Goal: Task Accomplishment & Management: Use online tool/utility

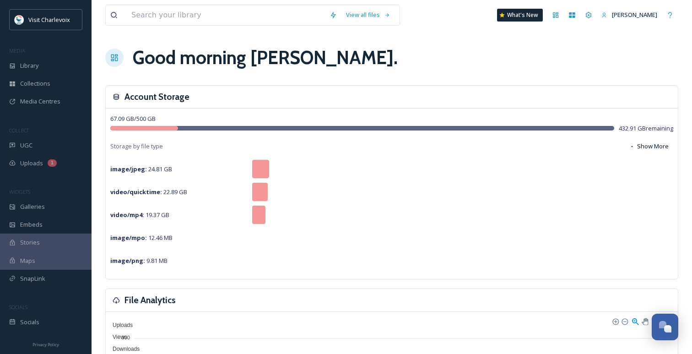
scroll to position [2976, 0]
click at [42, 146] on div "UGC" at bounding box center [46, 145] width 92 height 18
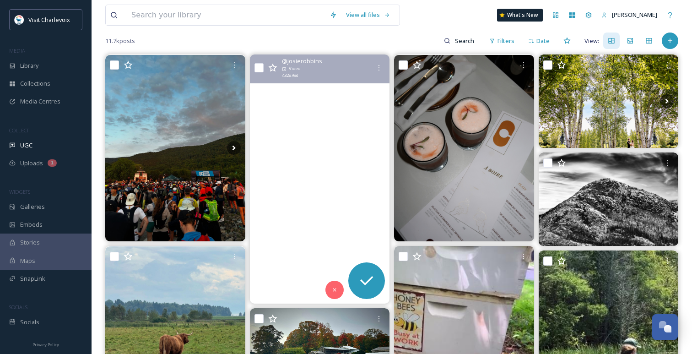
scroll to position [78, 0]
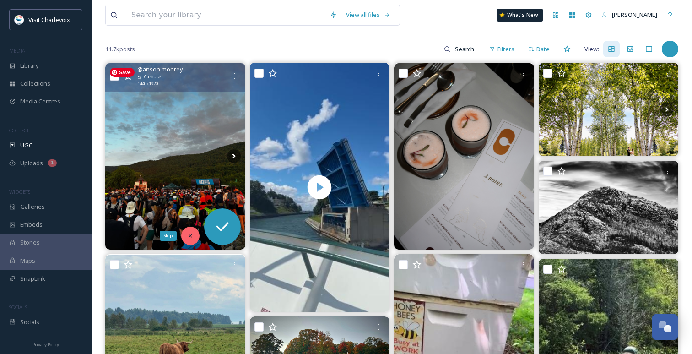
click at [189, 236] on icon at bounding box center [190, 235] width 3 height 3
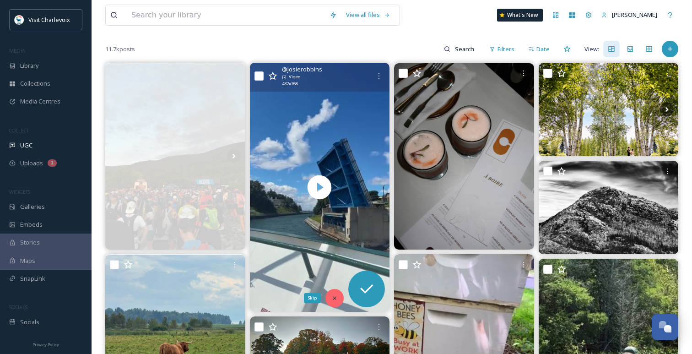
click at [336, 297] on icon at bounding box center [334, 298] width 6 height 6
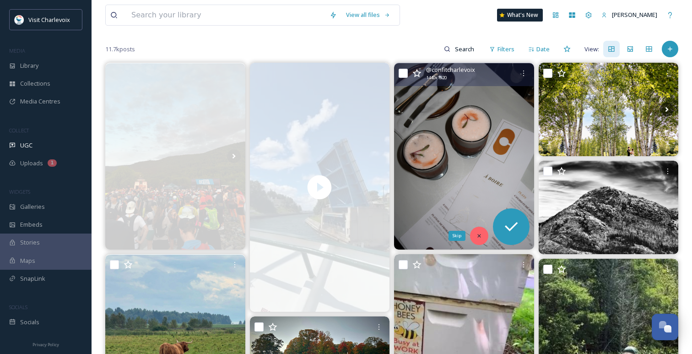
click at [479, 234] on icon at bounding box center [479, 236] width 6 height 6
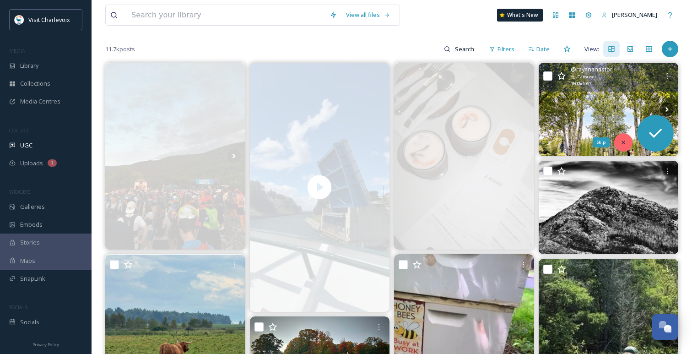
click at [625, 139] on icon at bounding box center [623, 142] width 6 height 6
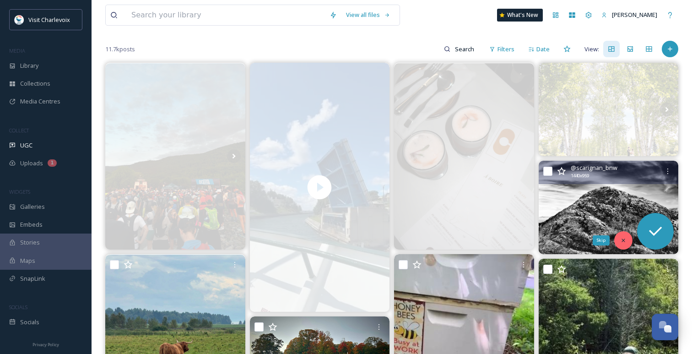
click at [623, 234] on div "Skip" at bounding box center [623, 240] width 18 height 18
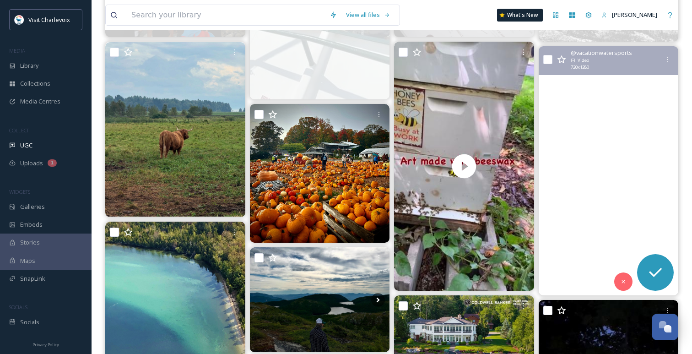
scroll to position [299, 0]
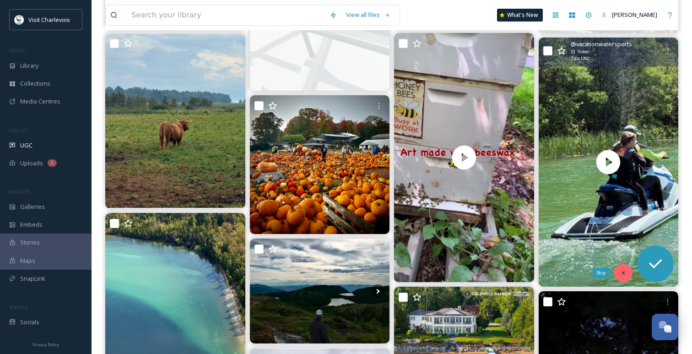
click at [621, 268] on div "Skip" at bounding box center [623, 273] width 18 height 18
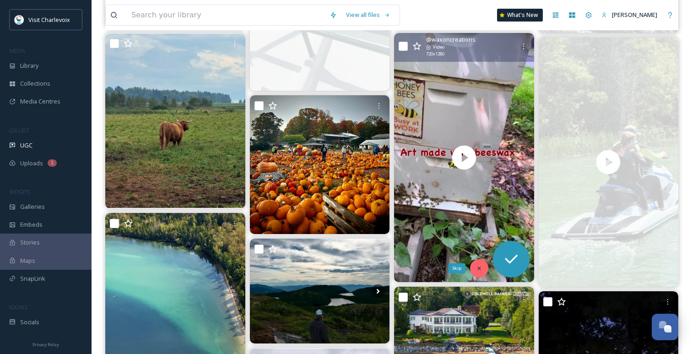
click at [479, 265] on icon at bounding box center [479, 268] width 6 height 6
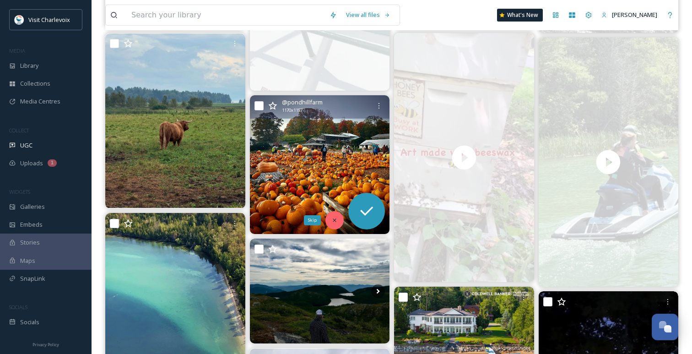
click at [336, 218] on icon at bounding box center [334, 220] width 6 height 6
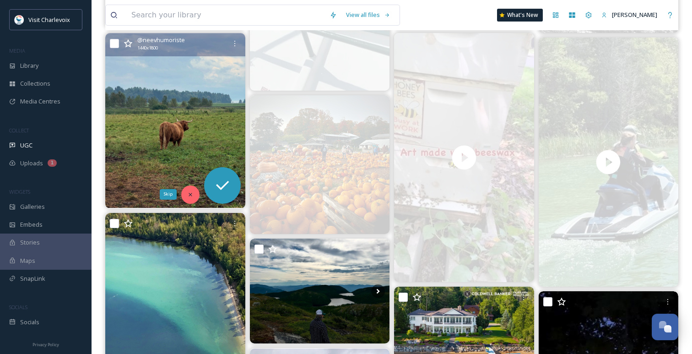
click at [187, 190] on div "Skip" at bounding box center [190, 194] width 18 height 18
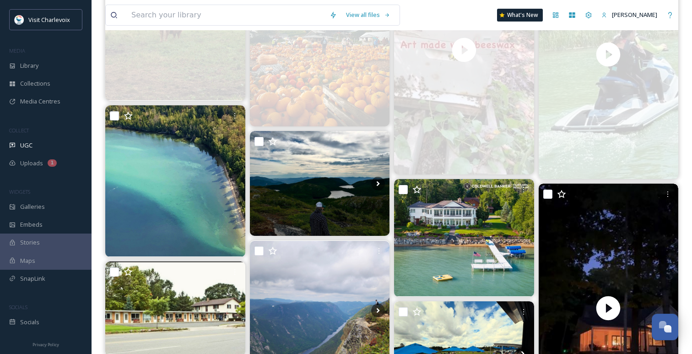
scroll to position [408, 0]
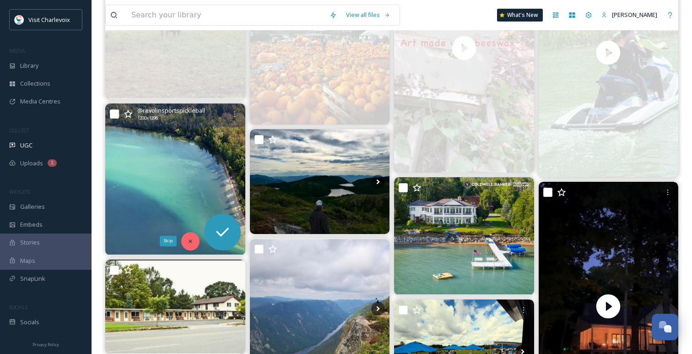
click at [185, 241] on div "Skip" at bounding box center [190, 241] width 18 height 18
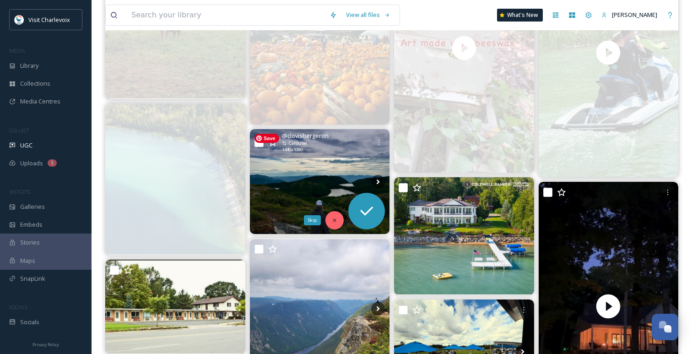
click at [331, 223] on div "Skip" at bounding box center [335, 220] width 18 height 18
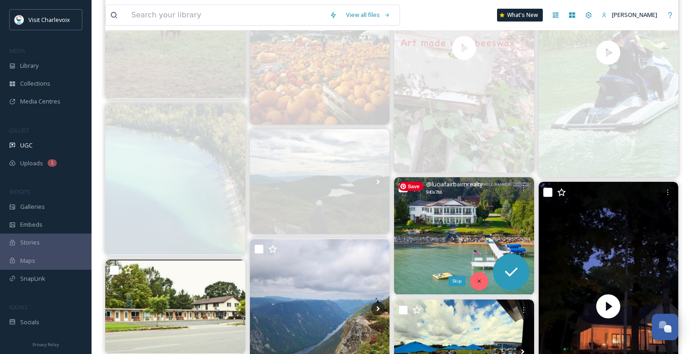
click at [479, 282] on icon at bounding box center [478, 280] width 3 height 3
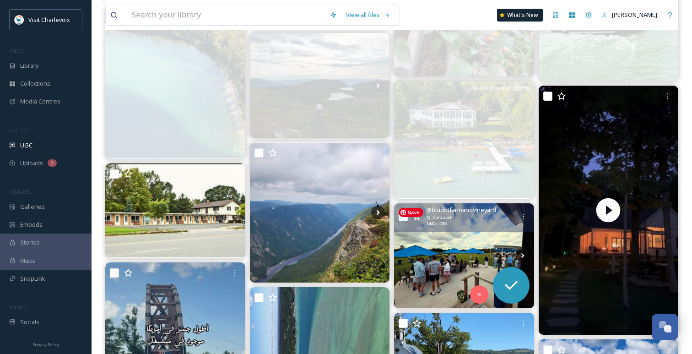
scroll to position [521, 0]
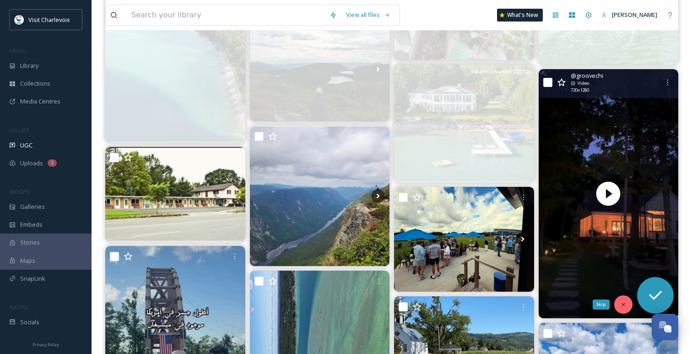
click at [622, 307] on icon at bounding box center [623, 304] width 6 height 6
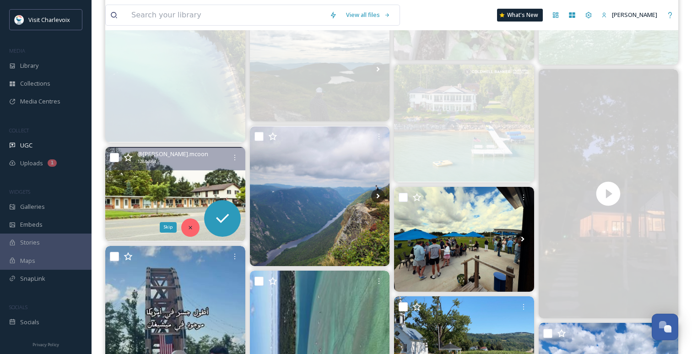
click at [189, 226] on icon at bounding box center [190, 227] width 6 height 6
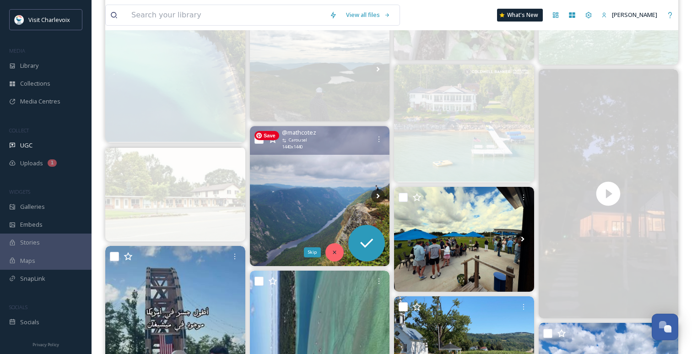
click at [335, 251] on icon at bounding box center [334, 252] width 6 height 6
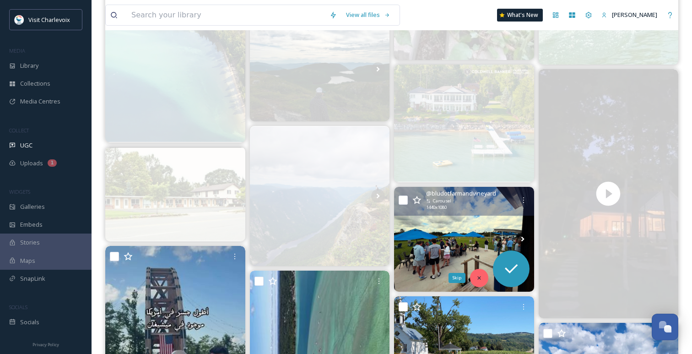
click at [475, 277] on div "Skip" at bounding box center [479, 278] width 18 height 18
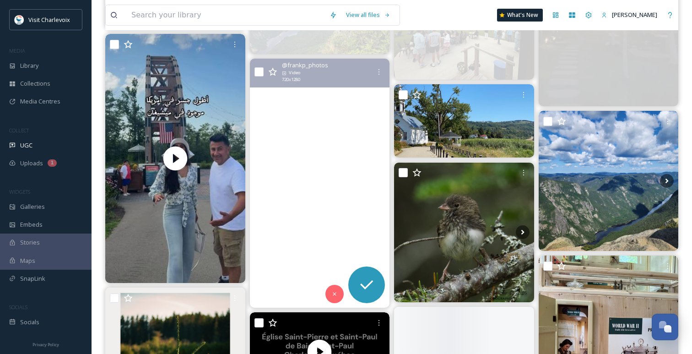
scroll to position [738, 0]
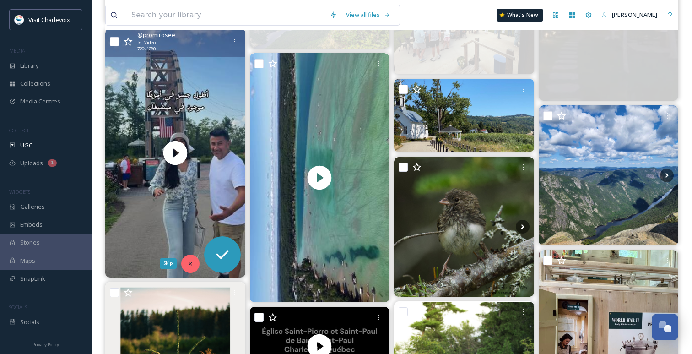
click at [191, 259] on div "Skip" at bounding box center [190, 264] width 18 height 18
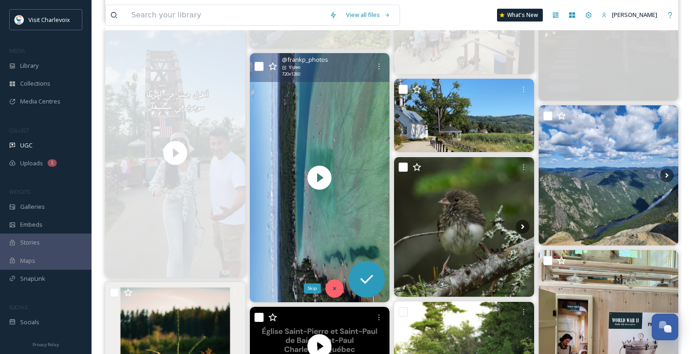
click at [336, 287] on icon at bounding box center [334, 288] width 6 height 6
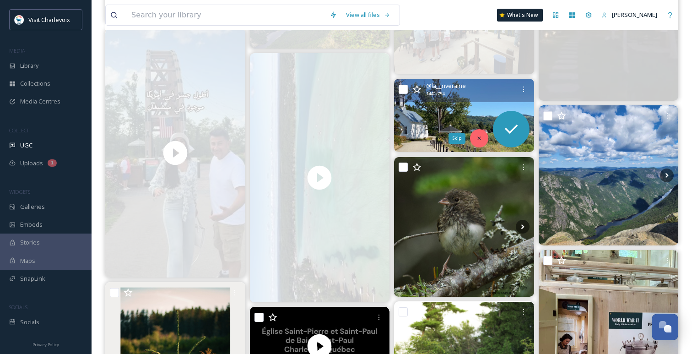
click at [475, 138] on div "Skip" at bounding box center [479, 138] width 18 height 18
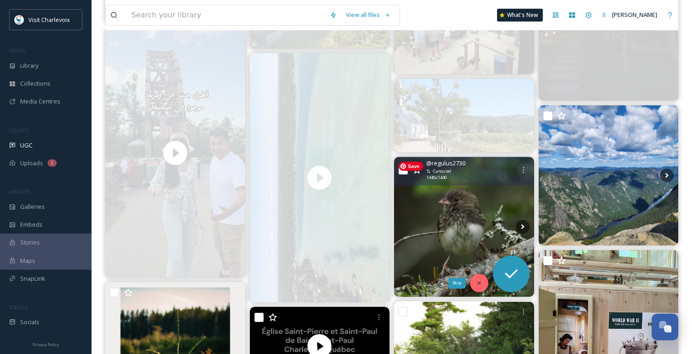
click at [480, 283] on icon at bounding box center [479, 283] width 6 height 6
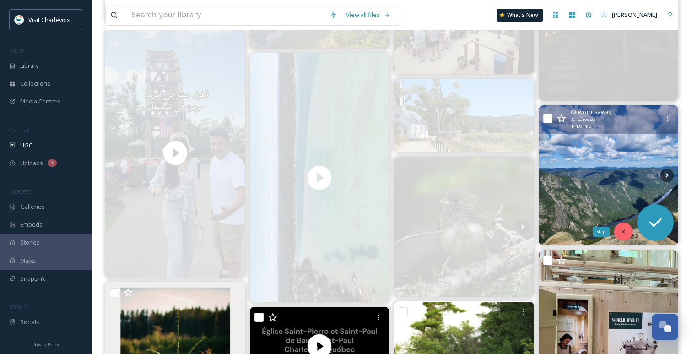
click at [625, 226] on div "Skip" at bounding box center [623, 231] width 18 height 18
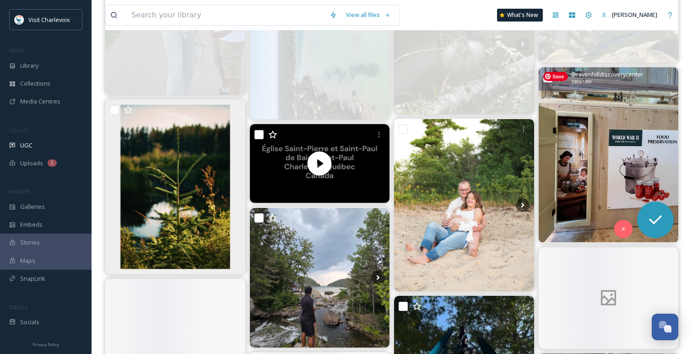
scroll to position [941, 0]
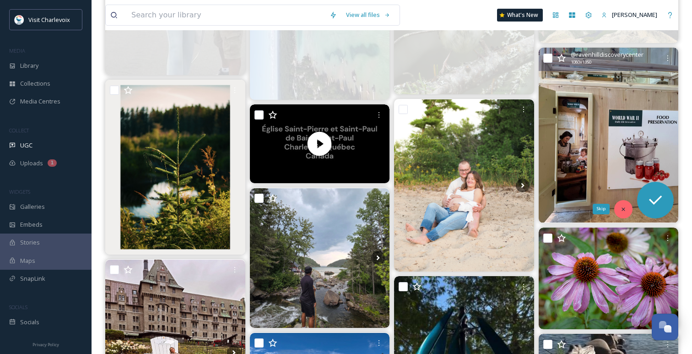
click at [623, 211] on icon at bounding box center [623, 209] width 6 height 6
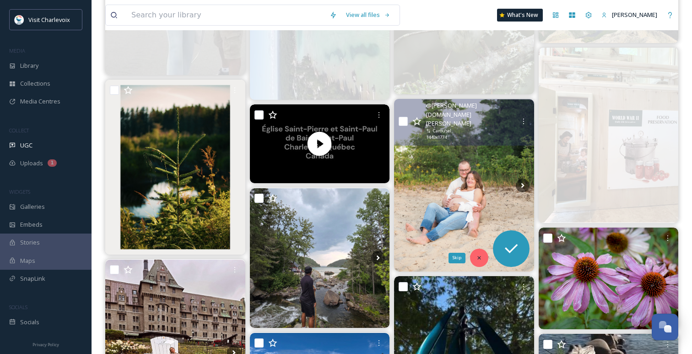
click at [480, 256] on icon at bounding box center [478, 257] width 3 height 3
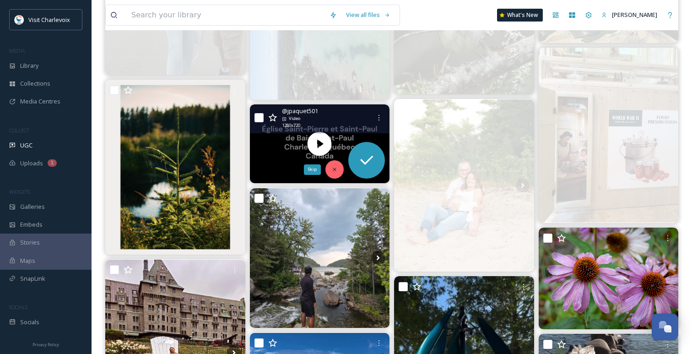
click at [332, 166] on icon at bounding box center [334, 169] width 6 height 6
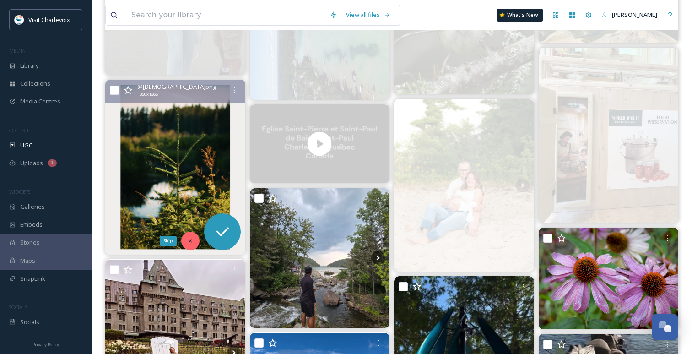
click at [191, 233] on div "Skip" at bounding box center [190, 241] width 18 height 18
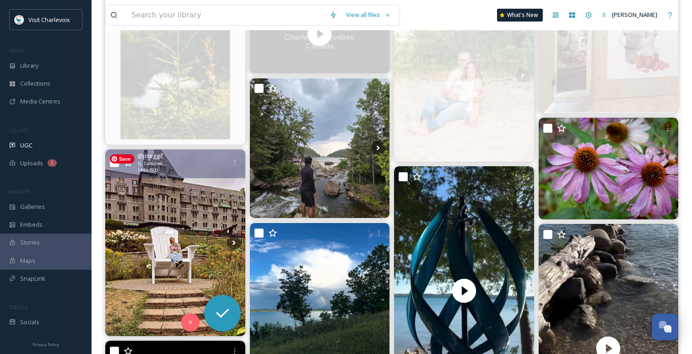
scroll to position [1074, 0]
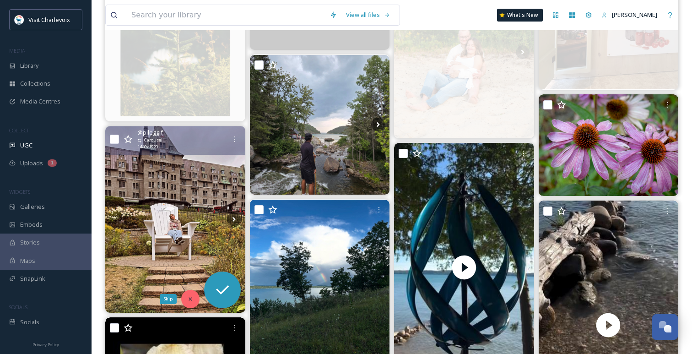
click at [191, 294] on div "Skip" at bounding box center [190, 299] width 18 height 18
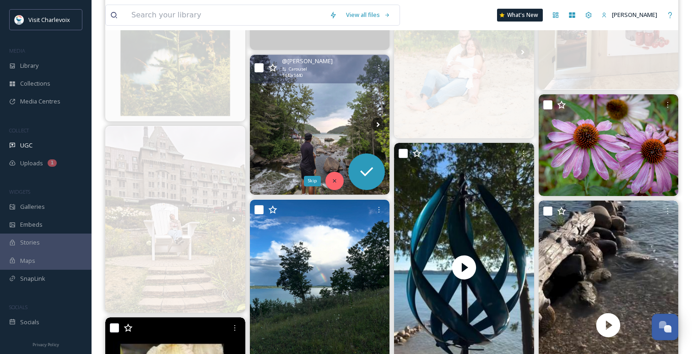
click at [332, 179] on icon at bounding box center [334, 181] width 6 height 6
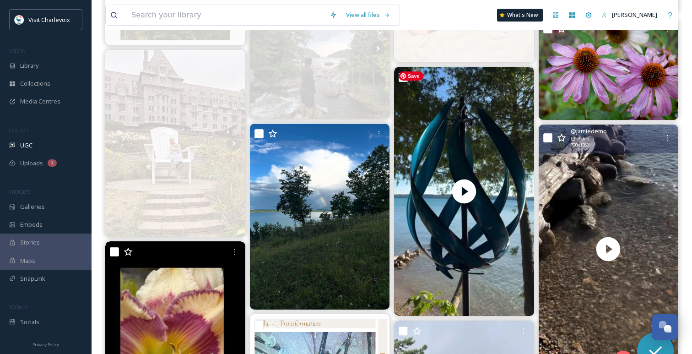
scroll to position [1151, 0]
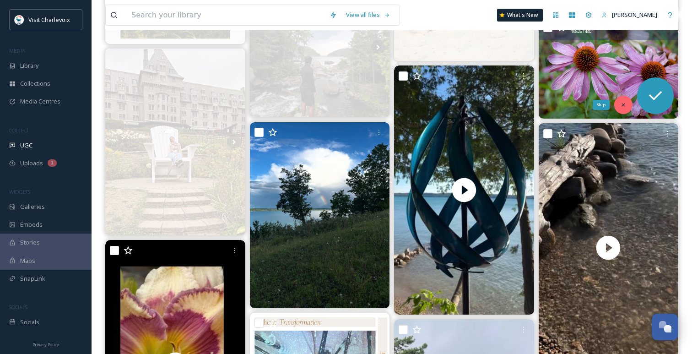
click at [625, 103] on icon at bounding box center [623, 105] width 6 height 6
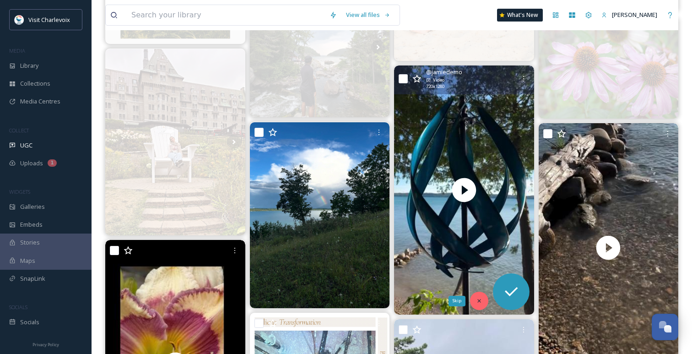
click at [484, 301] on div "Skip" at bounding box center [479, 301] width 18 height 18
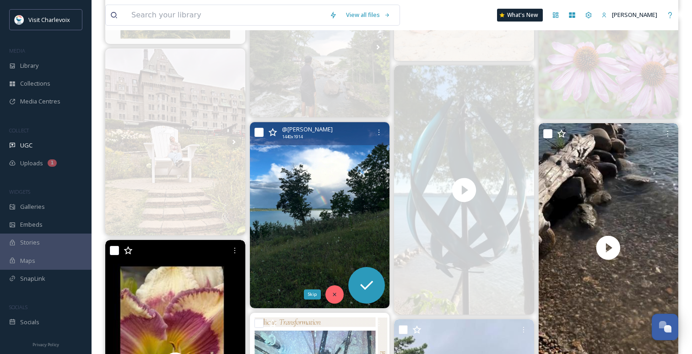
click at [336, 298] on div "Skip" at bounding box center [335, 294] width 18 height 18
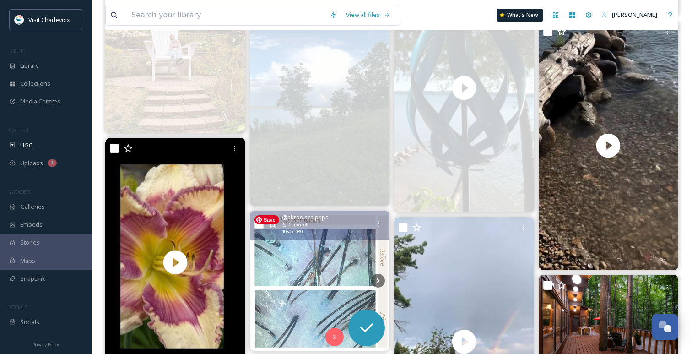
scroll to position [1295, 0]
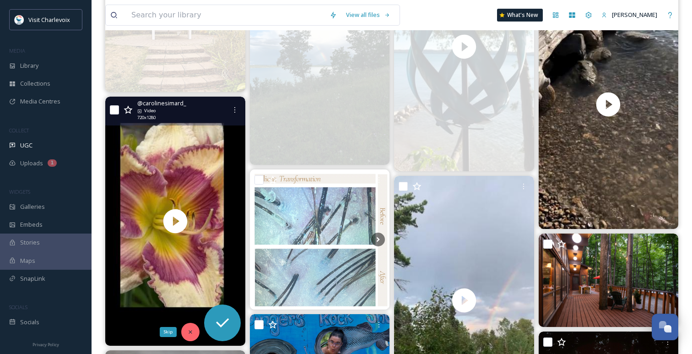
click at [192, 326] on div "Skip" at bounding box center [190, 332] width 18 height 18
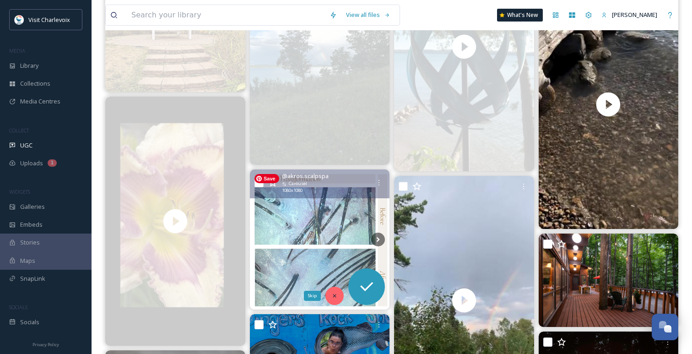
click at [335, 292] on div "Skip" at bounding box center [335, 296] width 18 height 18
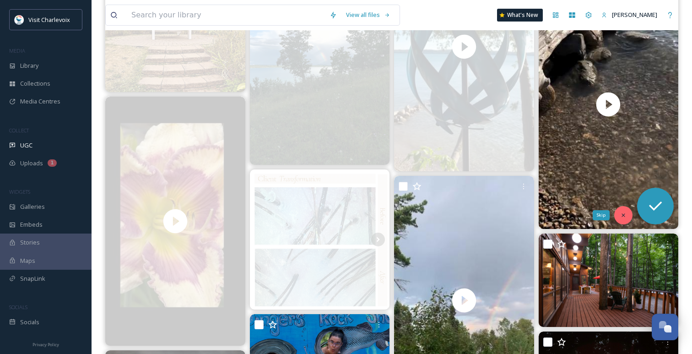
click at [623, 217] on icon at bounding box center [623, 215] width 6 height 6
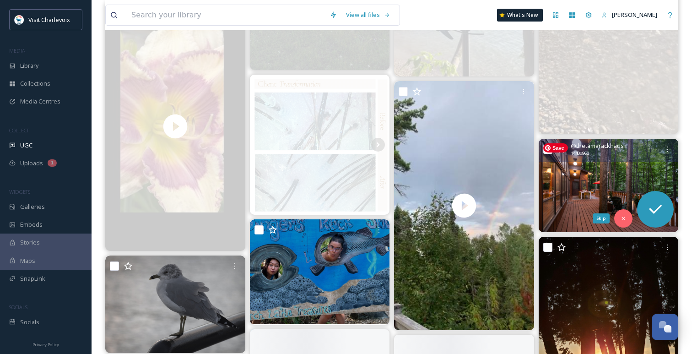
scroll to position [1405, 0]
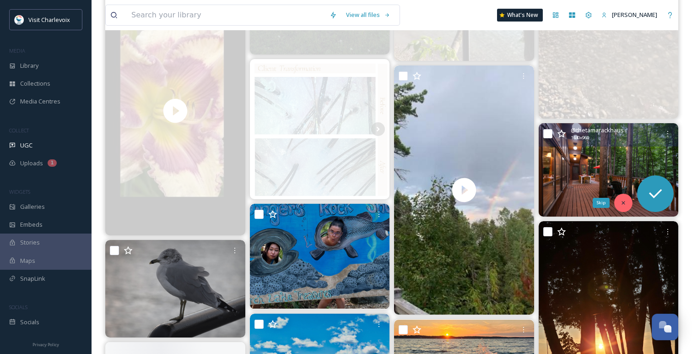
click at [621, 205] on icon at bounding box center [623, 203] width 6 height 6
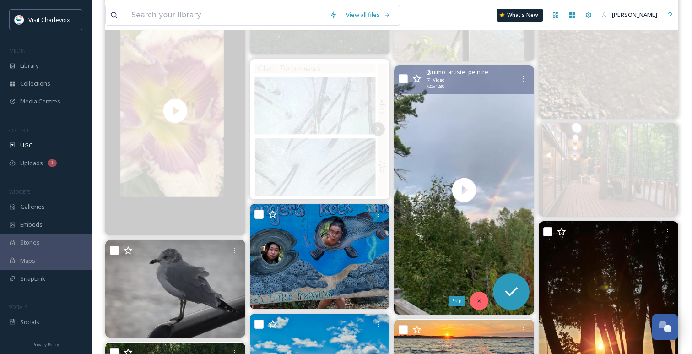
click at [483, 300] on div "Skip" at bounding box center [479, 301] width 18 height 18
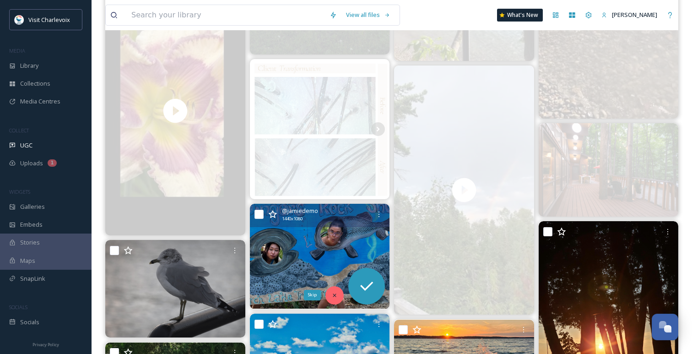
click at [334, 298] on icon at bounding box center [334, 295] width 6 height 6
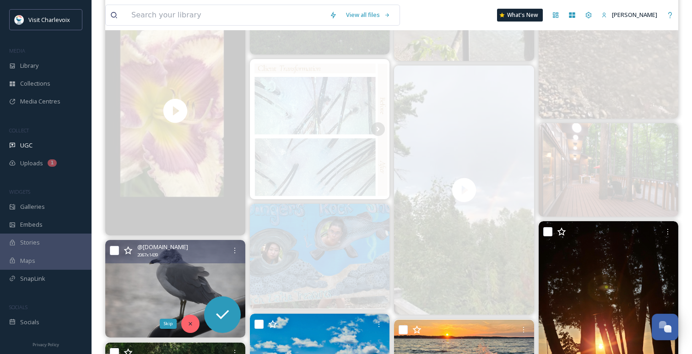
click at [189, 324] on icon at bounding box center [190, 323] width 6 height 6
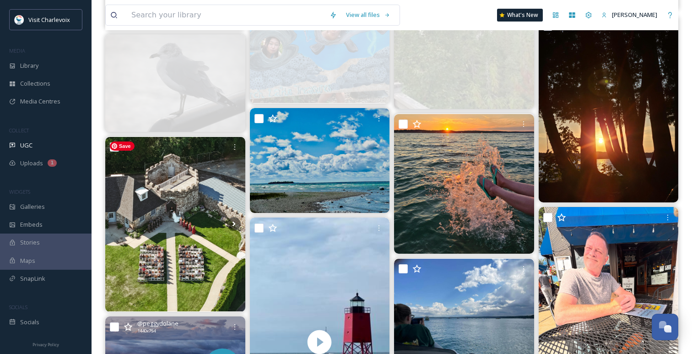
scroll to position [1617, 0]
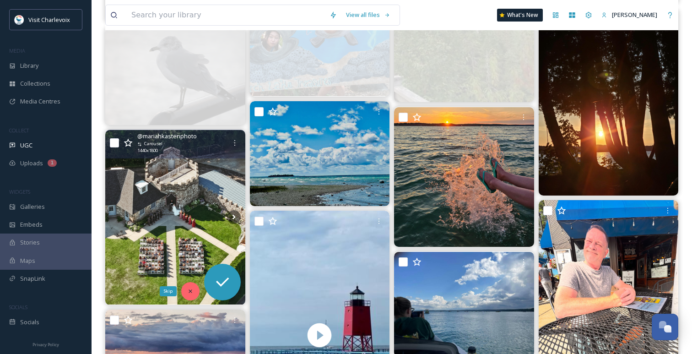
click at [194, 289] on div "Skip" at bounding box center [190, 291] width 18 height 18
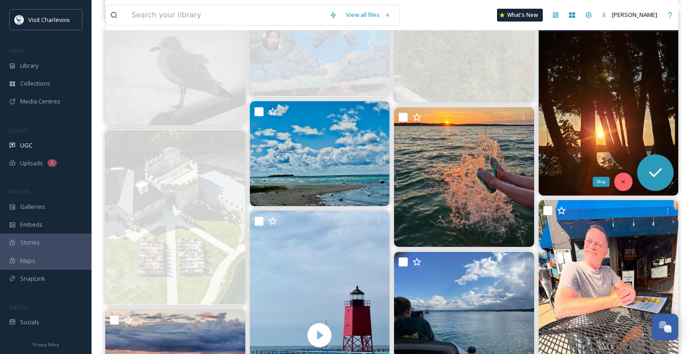
click at [627, 184] on div "Skip" at bounding box center [623, 182] width 18 height 18
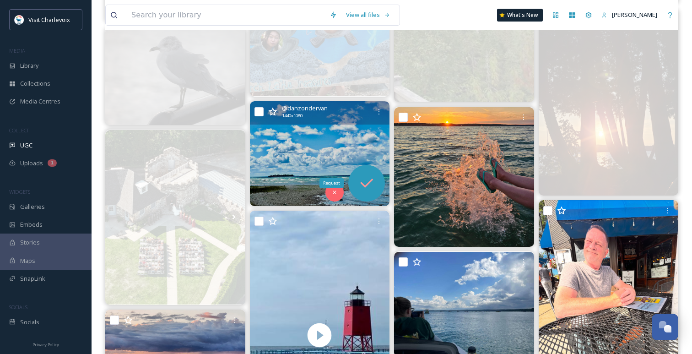
click at [370, 189] on icon at bounding box center [367, 183] width 18 height 18
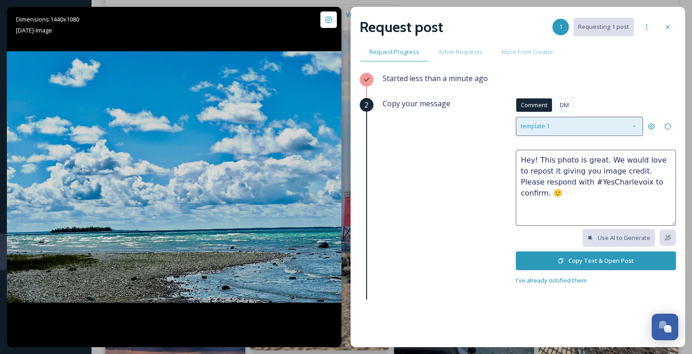
click at [596, 130] on div "template 1" at bounding box center [579, 126] width 127 height 19
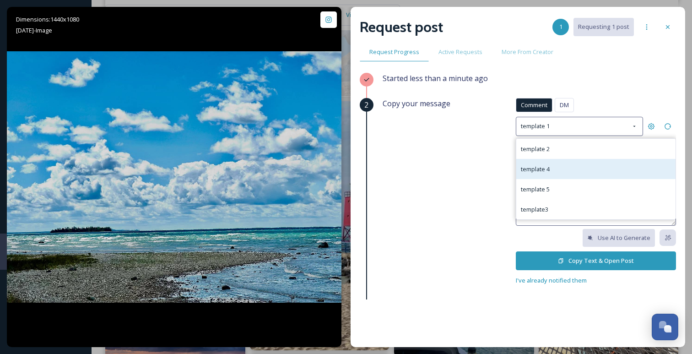
click at [579, 165] on div "template 4" at bounding box center [595, 169] width 159 height 20
type textarea "We love this photo! We'd like to use it in our social media materials to show o…"
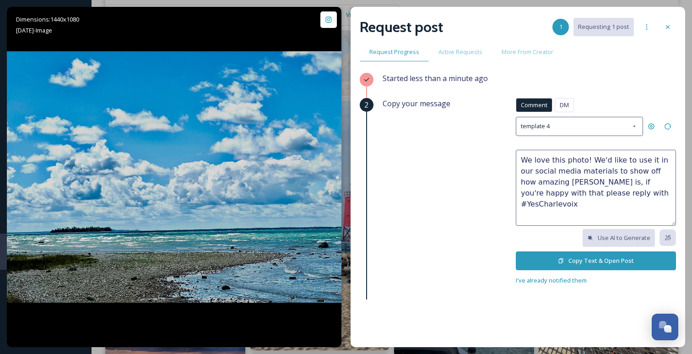
click at [548, 257] on button "Copy Text & Open Post" at bounding box center [596, 260] width 160 height 19
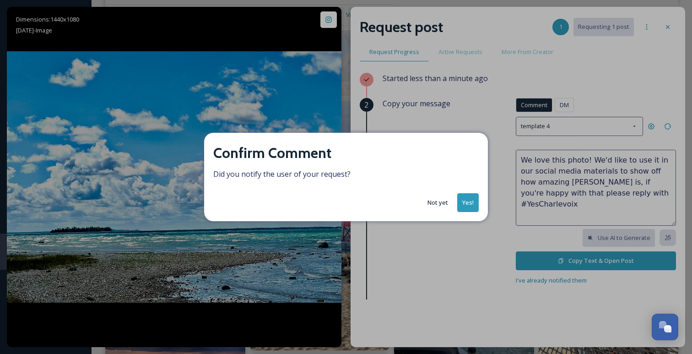
click at [476, 195] on button "Yes!" at bounding box center [468, 202] width 22 height 19
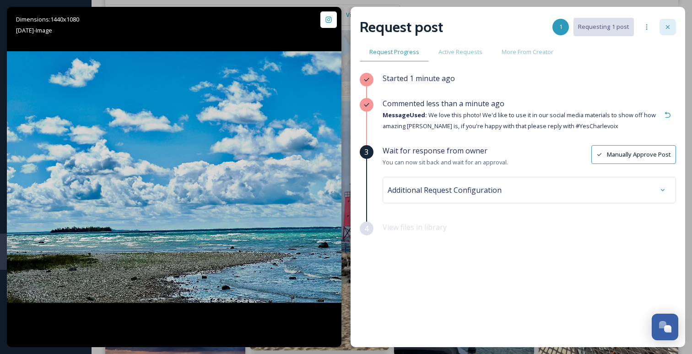
click at [673, 27] on div at bounding box center [668, 27] width 16 height 16
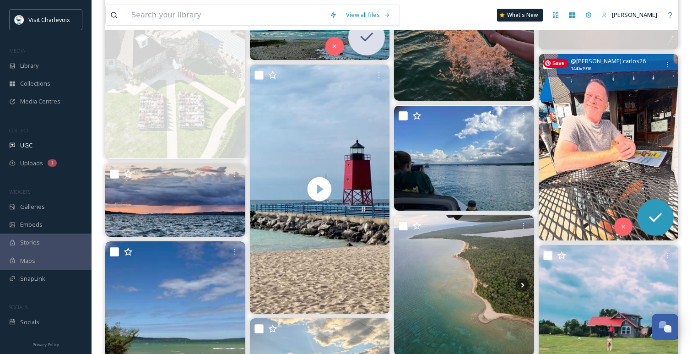
scroll to position [1785, 0]
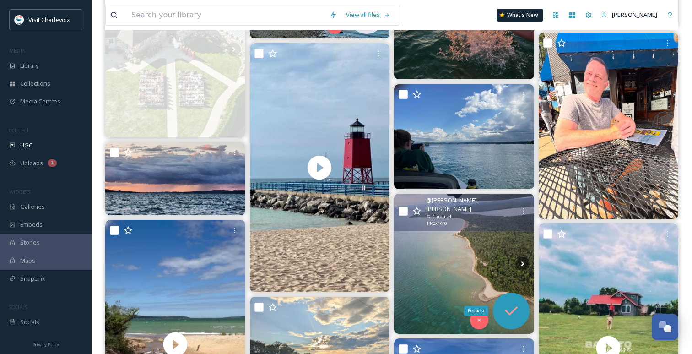
click at [511, 303] on icon at bounding box center [511, 311] width 18 height 18
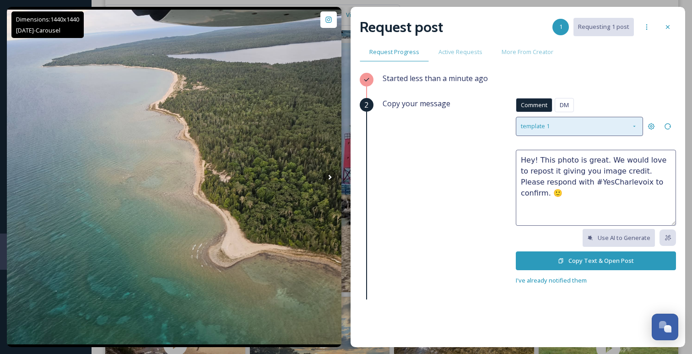
click at [590, 125] on div "template 1" at bounding box center [579, 126] width 127 height 19
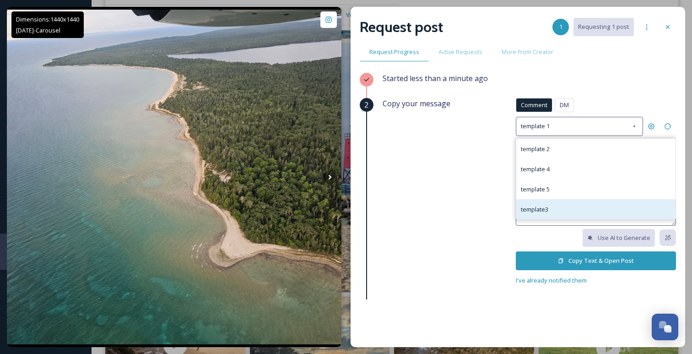
click at [576, 205] on div "template3" at bounding box center [595, 209] width 159 height 20
type textarea "😍😍 Great photo! Do you mind if we repost it on social media? If it's ok, please…"
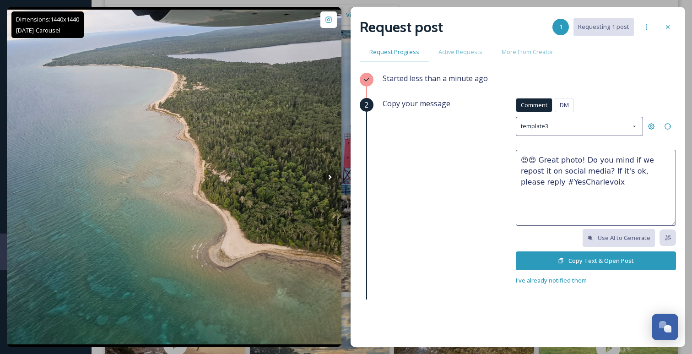
click at [561, 259] on icon at bounding box center [561, 261] width 6 height 6
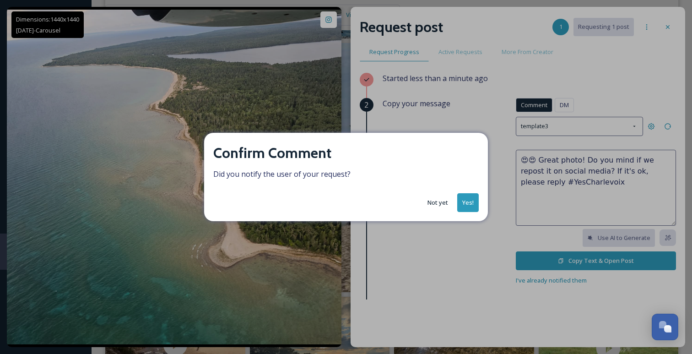
click at [464, 204] on button "Yes!" at bounding box center [468, 202] width 22 height 19
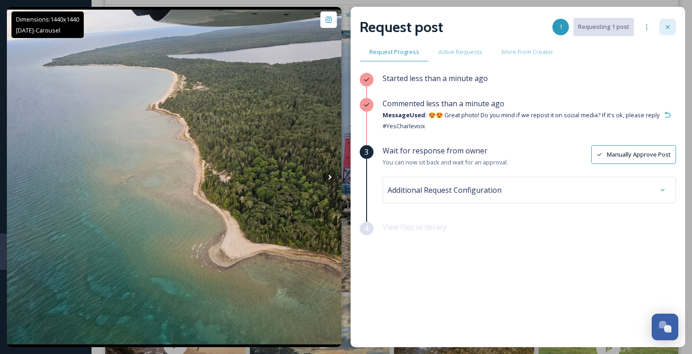
click at [668, 26] on icon at bounding box center [668, 27] width 4 height 4
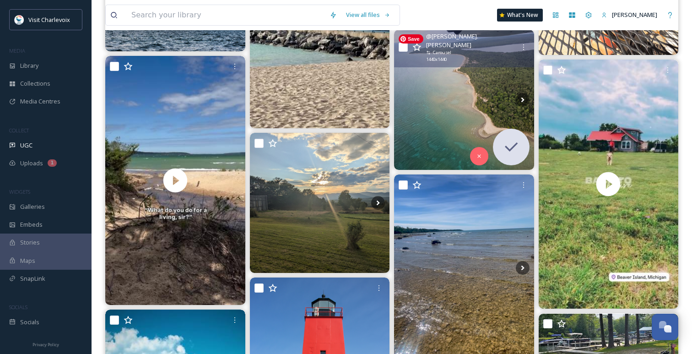
scroll to position [1980, 0]
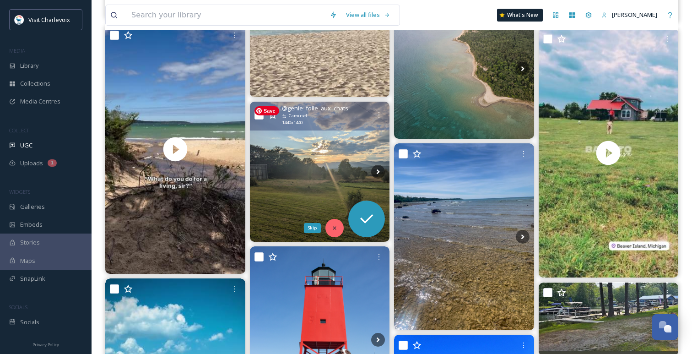
click at [337, 227] on icon at bounding box center [334, 228] width 6 height 6
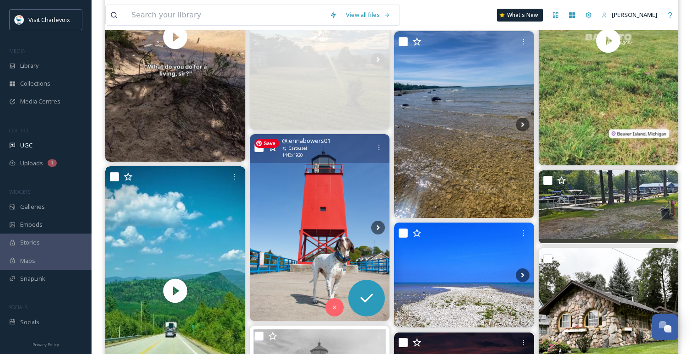
scroll to position [2087, 0]
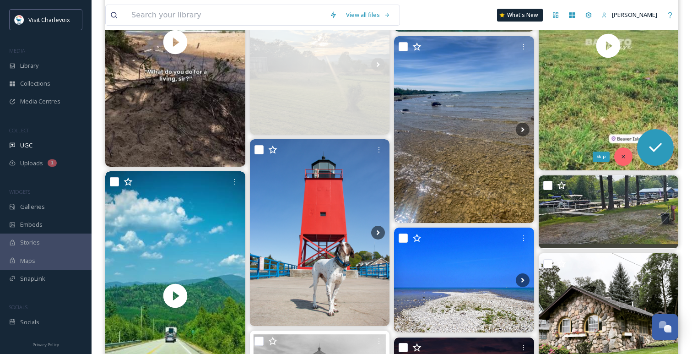
click at [624, 161] on div "Skip" at bounding box center [623, 156] width 18 height 18
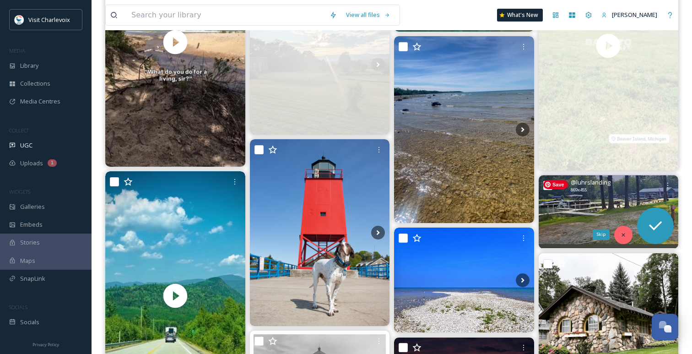
click at [623, 232] on icon at bounding box center [623, 235] width 6 height 6
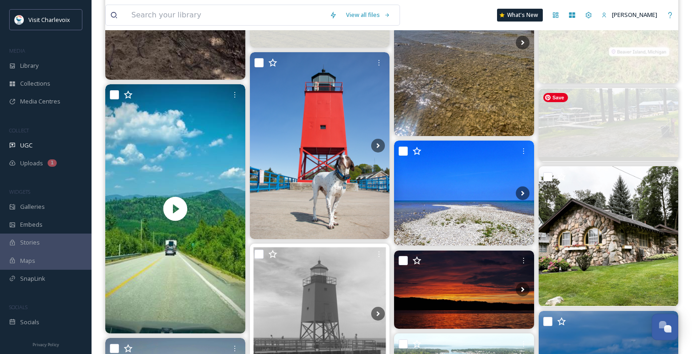
scroll to position [2203, 0]
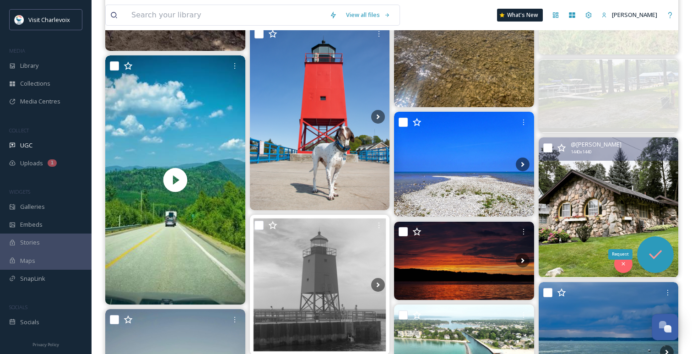
click at [647, 255] on icon at bounding box center [655, 254] width 18 height 18
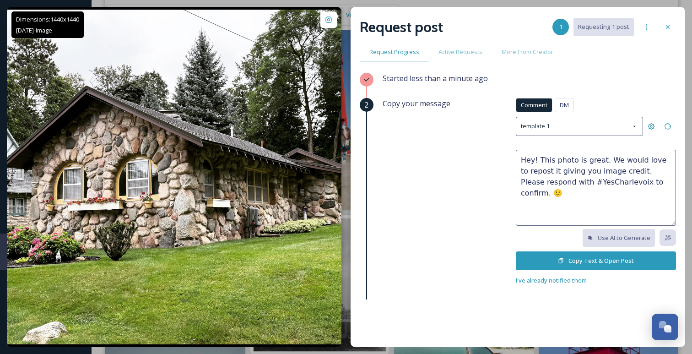
click at [574, 261] on button "Copy Text & Open Post" at bounding box center [596, 260] width 160 height 19
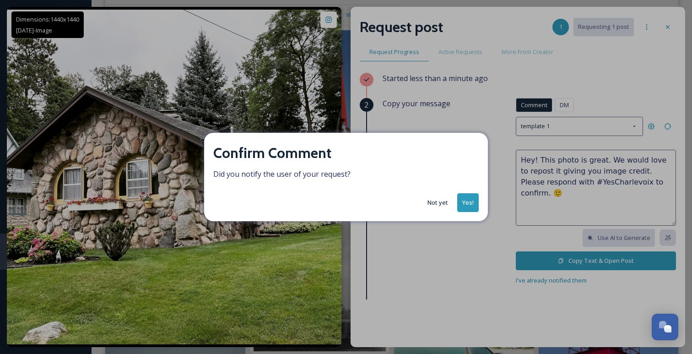
click at [470, 202] on button "Yes!" at bounding box center [468, 202] width 22 height 19
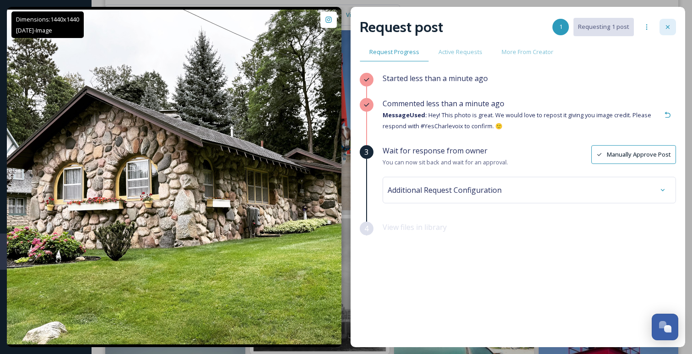
click at [673, 26] on div at bounding box center [668, 27] width 16 height 16
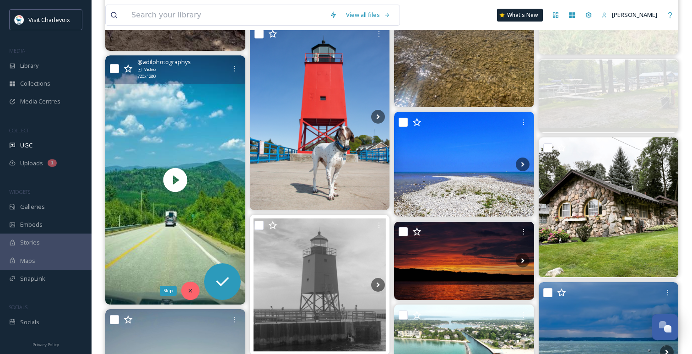
click at [191, 295] on div "Skip" at bounding box center [190, 291] width 18 height 18
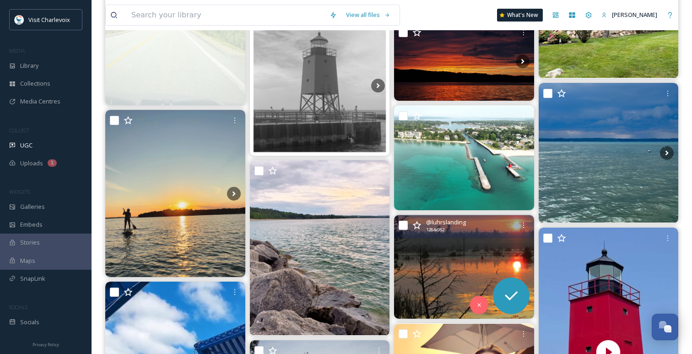
scroll to position [2403, 0]
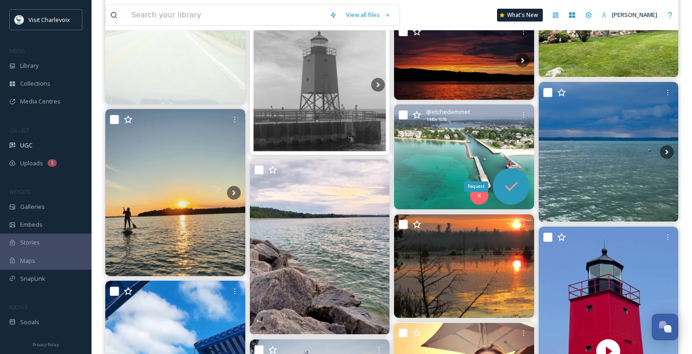
click at [507, 187] on icon at bounding box center [511, 186] width 13 height 9
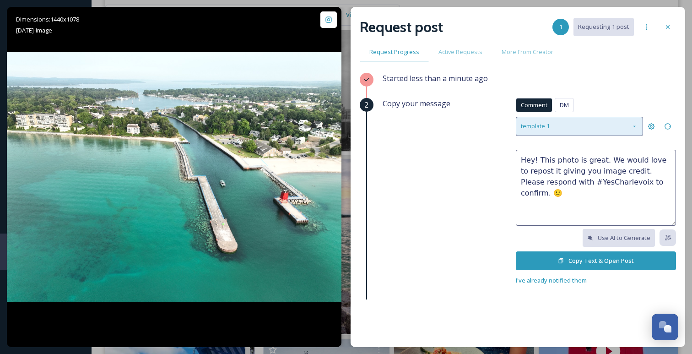
click at [576, 122] on div "template 1" at bounding box center [579, 126] width 127 height 19
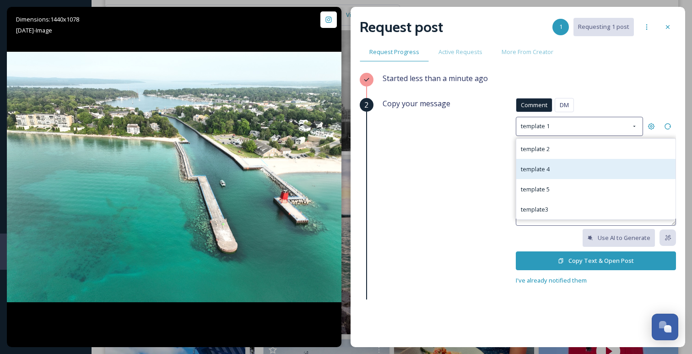
click at [545, 174] on div "template 4" at bounding box center [595, 169] width 159 height 20
type textarea "We love this photo! We'd like to use it in our social media materials to show o…"
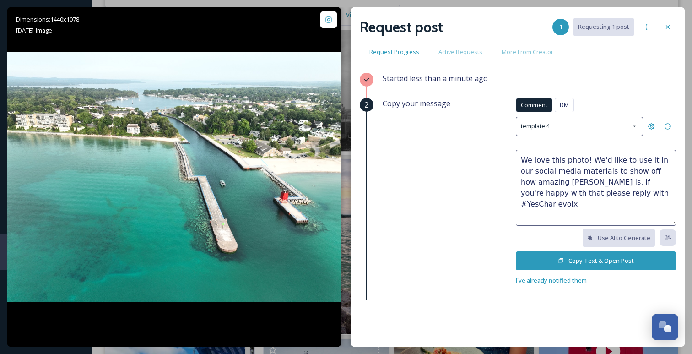
click at [552, 260] on button "Copy Text & Open Post" at bounding box center [596, 260] width 160 height 19
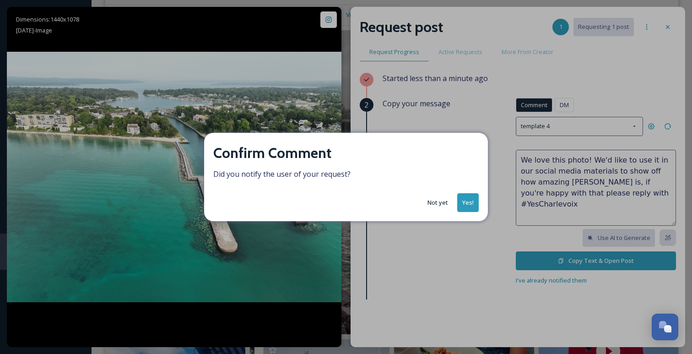
click at [462, 206] on button "Yes!" at bounding box center [468, 202] width 22 height 19
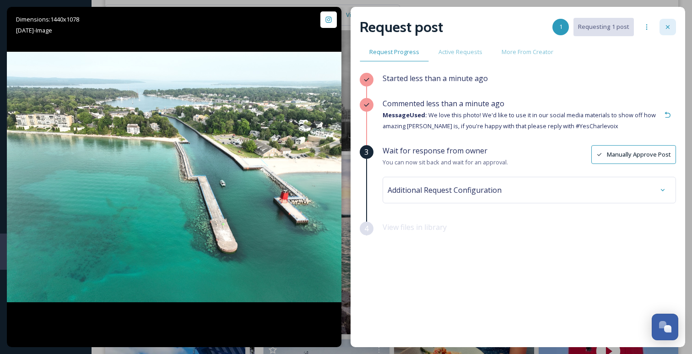
click at [669, 23] on icon at bounding box center [667, 26] width 7 height 7
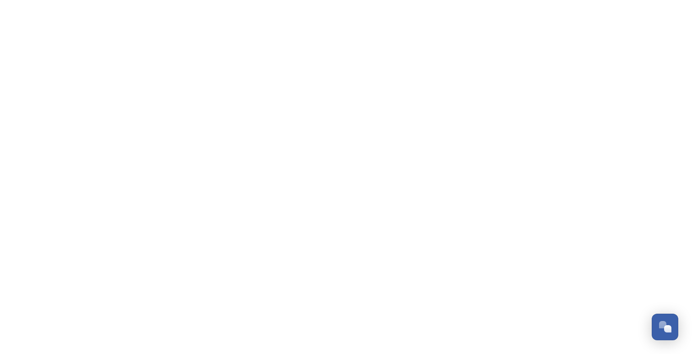
scroll to position [2976, 0]
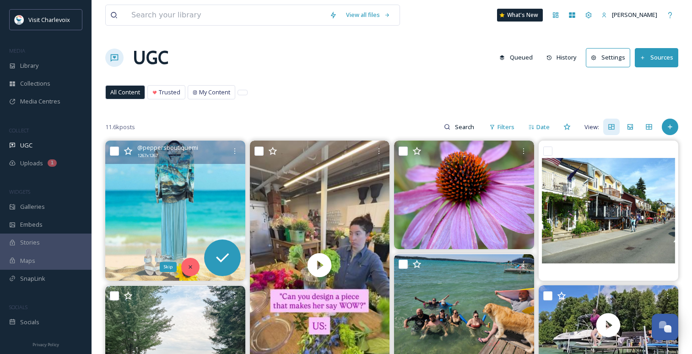
click at [184, 266] on div "Skip" at bounding box center [190, 267] width 18 height 18
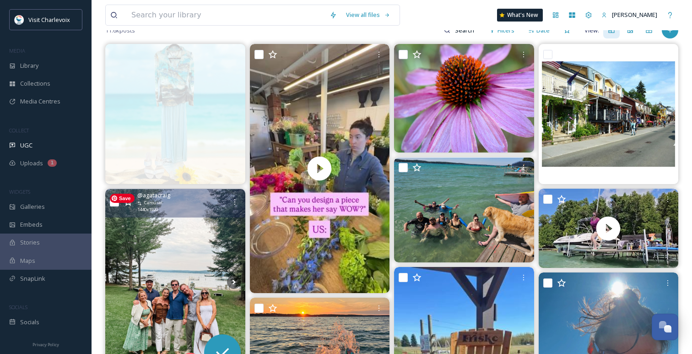
scroll to position [104, 0]
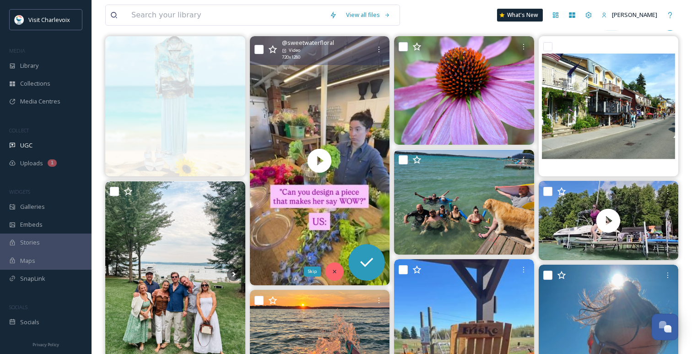
click at [334, 268] on icon at bounding box center [334, 271] width 6 height 6
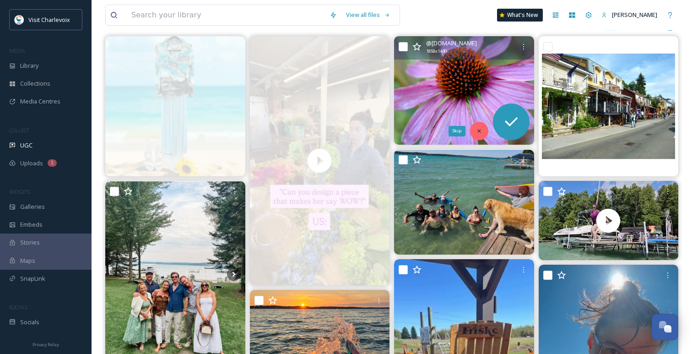
click at [483, 131] on div "Skip" at bounding box center [479, 131] width 18 height 18
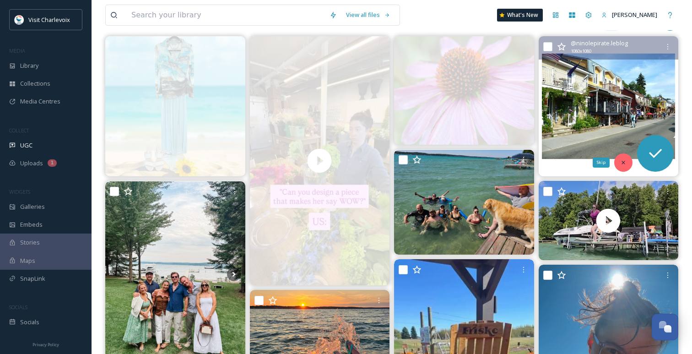
click at [628, 159] on div "Skip" at bounding box center [623, 162] width 18 height 18
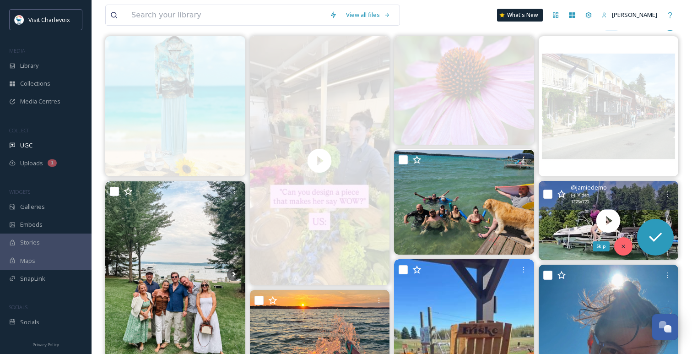
click at [626, 244] on icon at bounding box center [623, 246] width 6 height 6
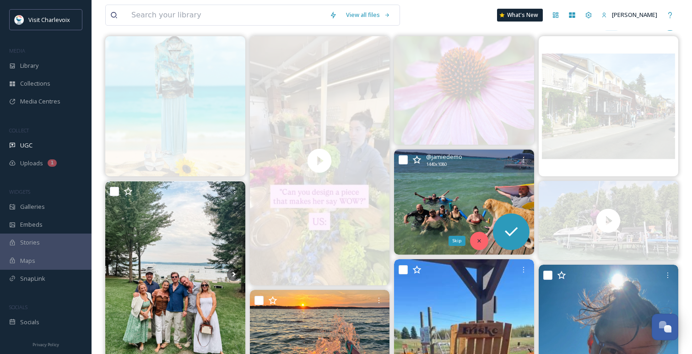
click at [480, 238] on icon at bounding box center [479, 241] width 6 height 6
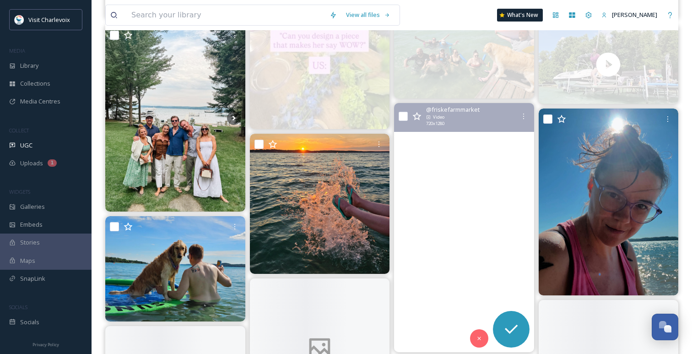
scroll to position [272, 0]
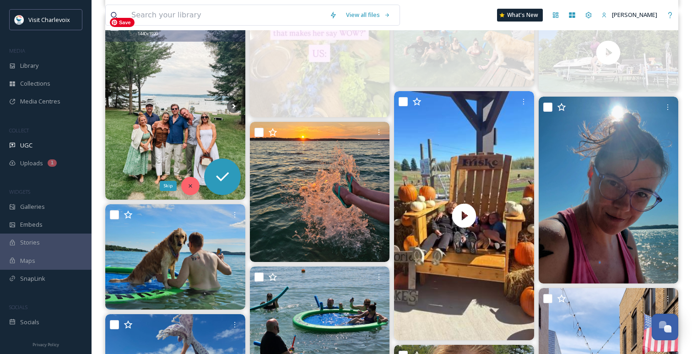
click at [190, 185] on icon at bounding box center [190, 185] width 3 height 3
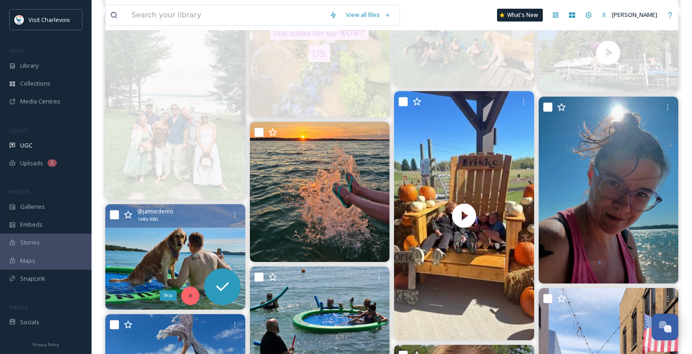
click at [191, 295] on icon at bounding box center [190, 296] width 6 height 6
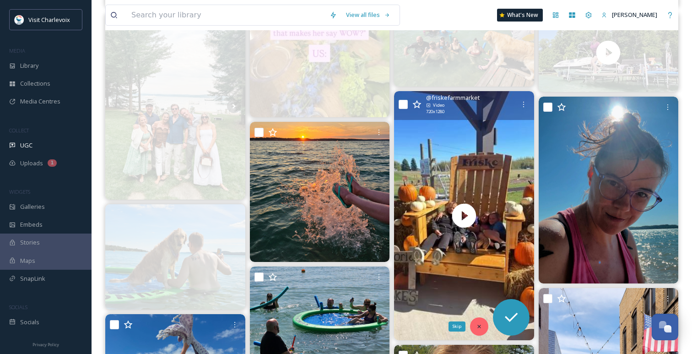
click at [477, 329] on icon at bounding box center [479, 326] width 6 height 6
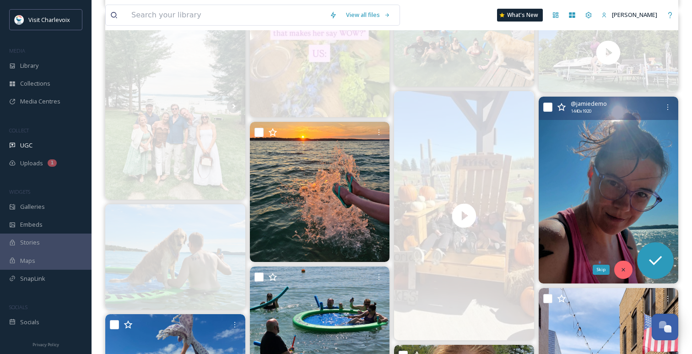
click at [625, 264] on div "Skip" at bounding box center [623, 269] width 18 height 18
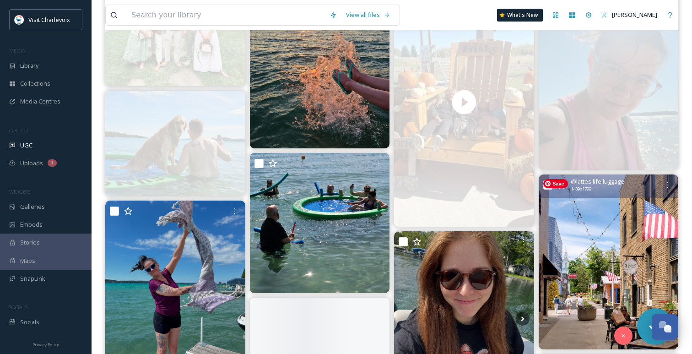
scroll to position [415, 0]
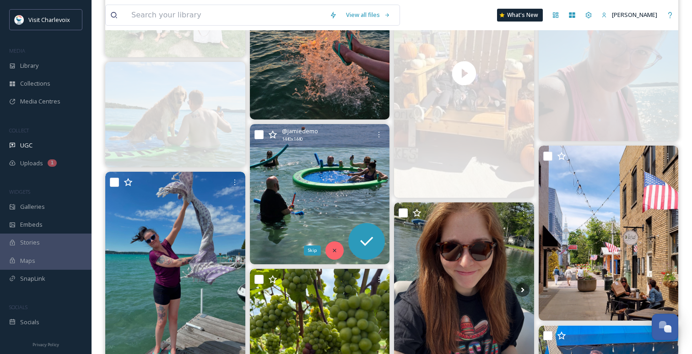
click at [332, 248] on icon at bounding box center [334, 250] width 6 height 6
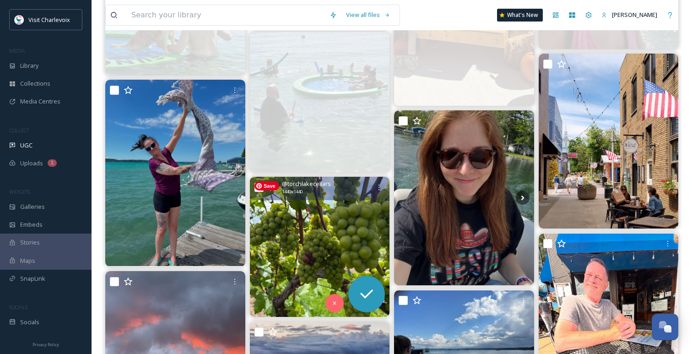
scroll to position [520, 0]
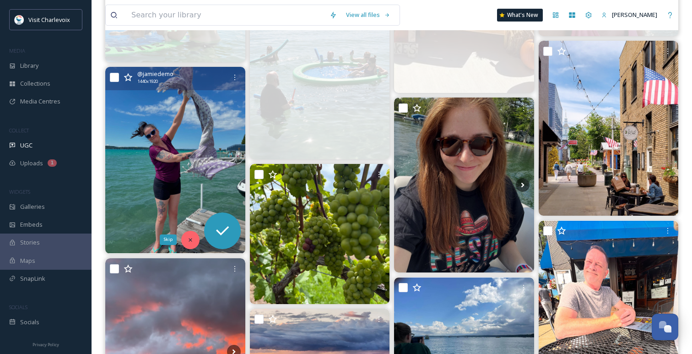
click at [190, 236] on div "Skip" at bounding box center [190, 240] width 18 height 18
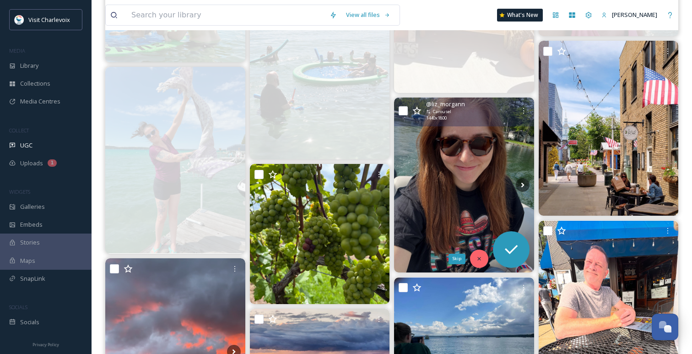
click at [479, 260] on icon at bounding box center [479, 258] width 6 height 6
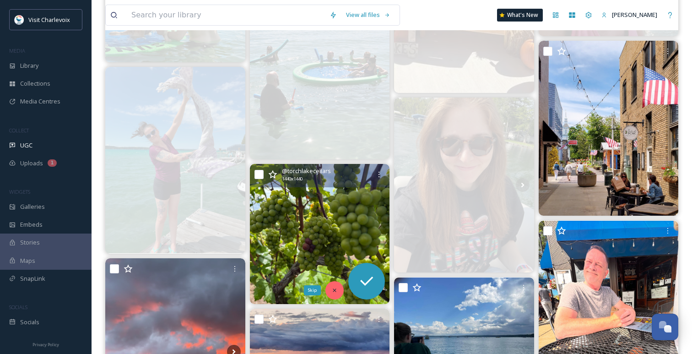
click at [337, 288] on icon at bounding box center [334, 290] width 6 height 6
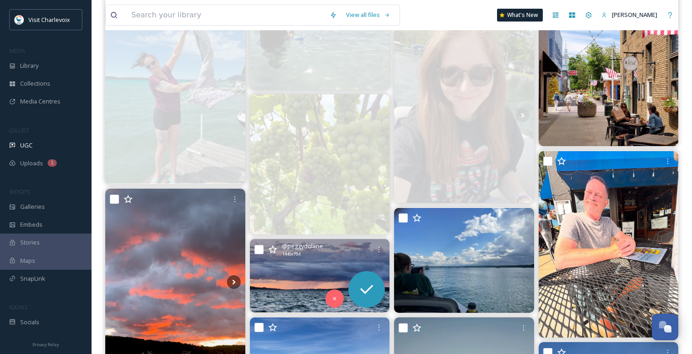
scroll to position [590, 0]
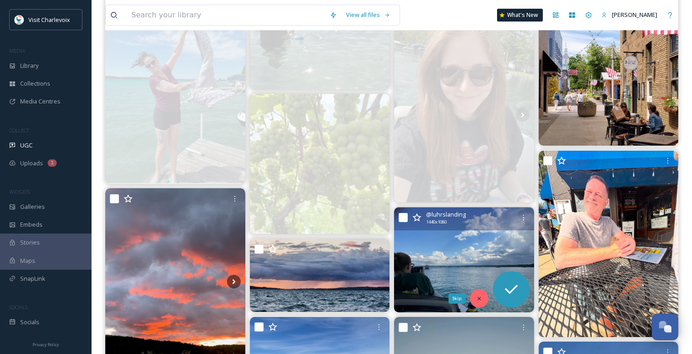
click at [483, 296] on div "Skip" at bounding box center [479, 298] width 18 height 18
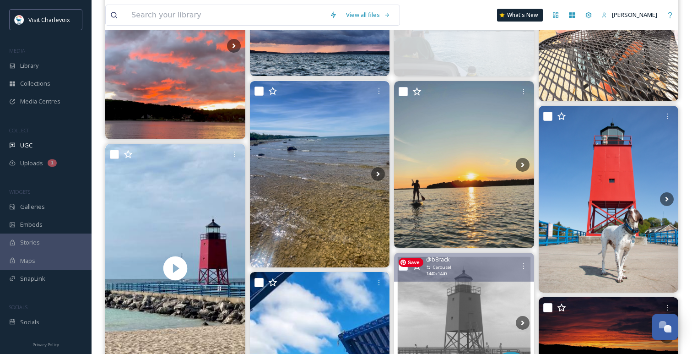
scroll to position [840, 0]
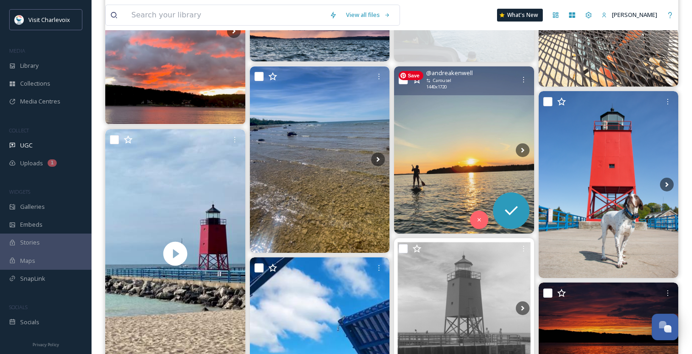
click at [451, 171] on img at bounding box center [464, 149] width 140 height 167
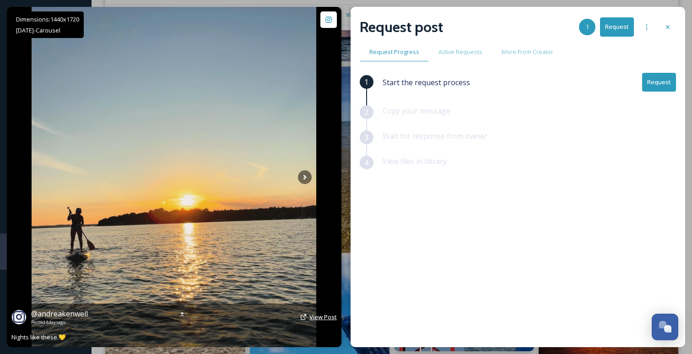
click at [314, 315] on span "View Post" at bounding box center [322, 317] width 27 height 8
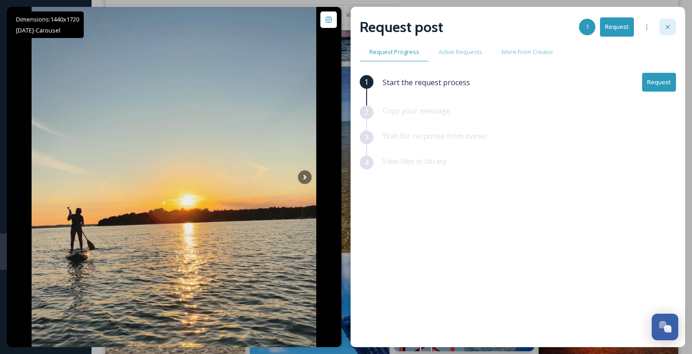
click at [672, 27] on div at bounding box center [668, 27] width 16 height 16
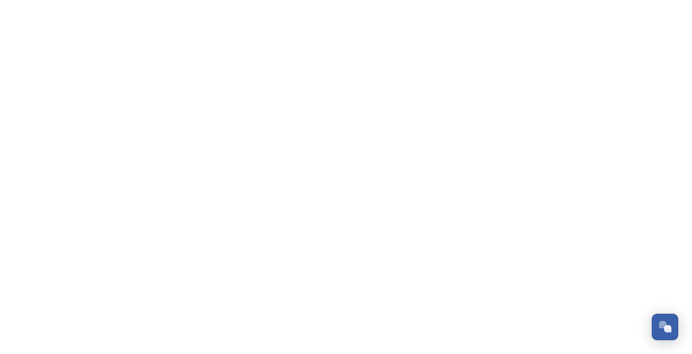
scroll to position [2976, 0]
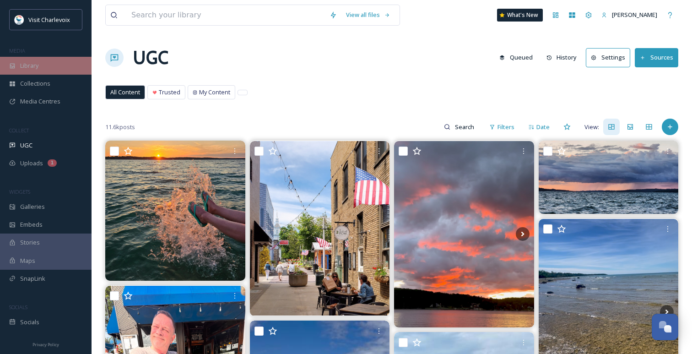
click at [61, 68] on div "Library" at bounding box center [46, 66] width 92 height 18
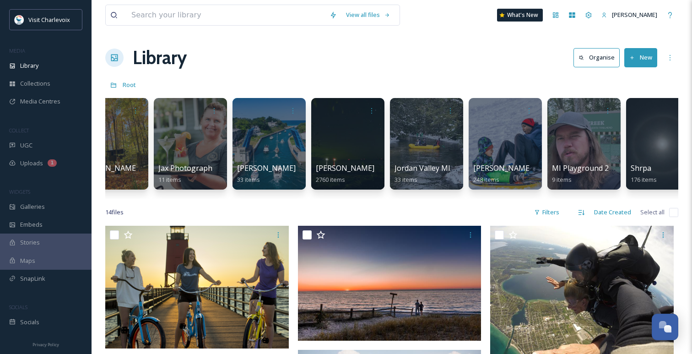
scroll to position [0, 588]
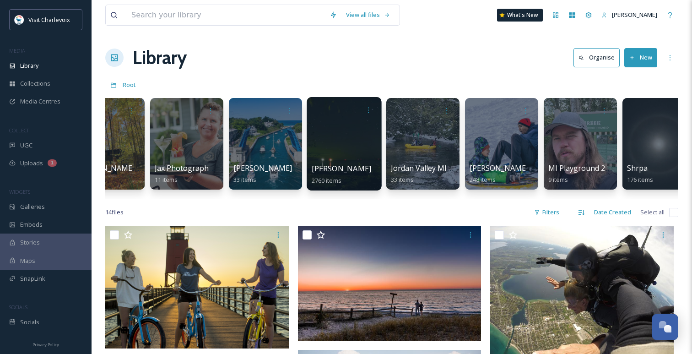
click at [336, 137] on div at bounding box center [344, 143] width 75 height 93
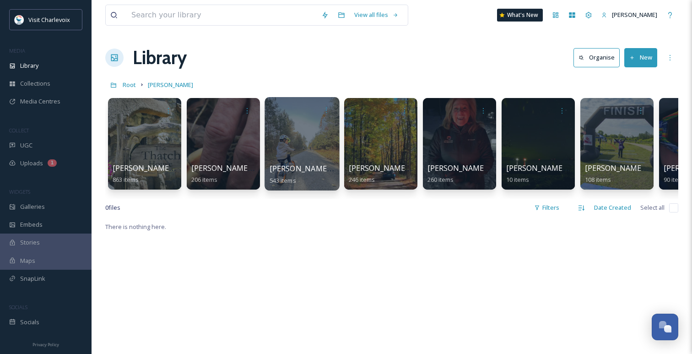
click at [299, 124] on div at bounding box center [302, 143] width 75 height 93
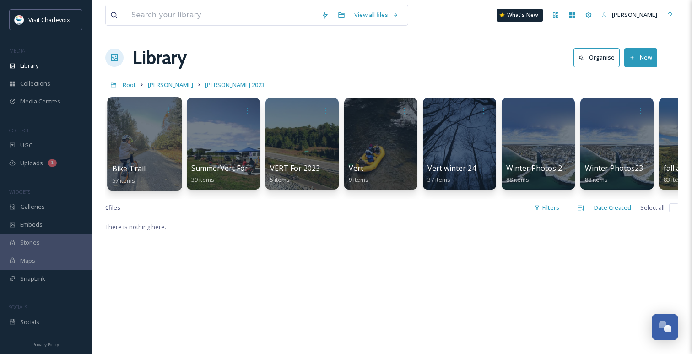
click at [114, 157] on div at bounding box center [144, 143] width 75 height 93
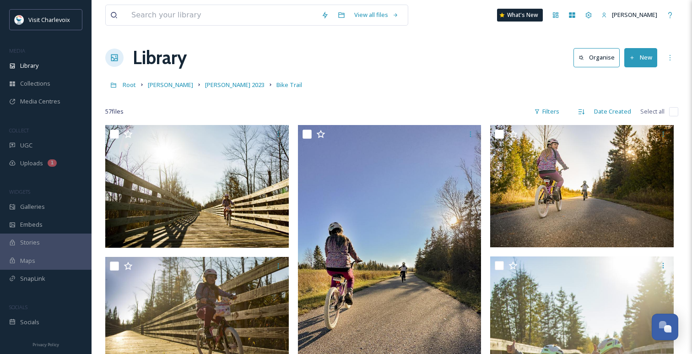
click at [337, 46] on div "Library Organise New" at bounding box center [391, 57] width 573 height 27
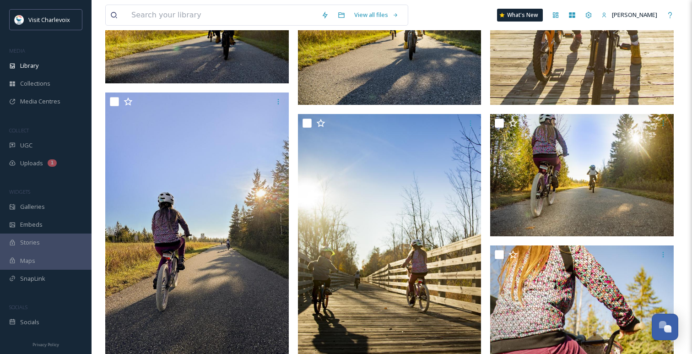
scroll to position [67, 0]
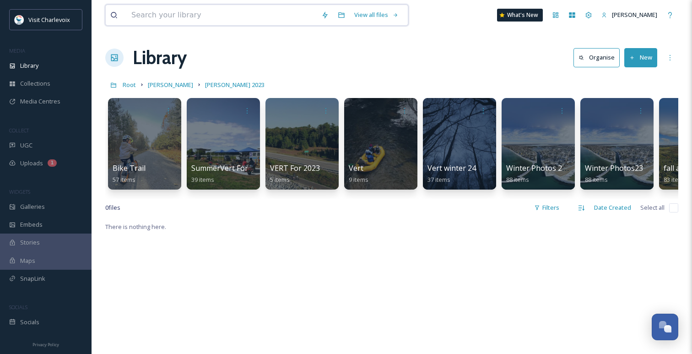
click at [206, 9] on input at bounding box center [222, 15] width 190 height 20
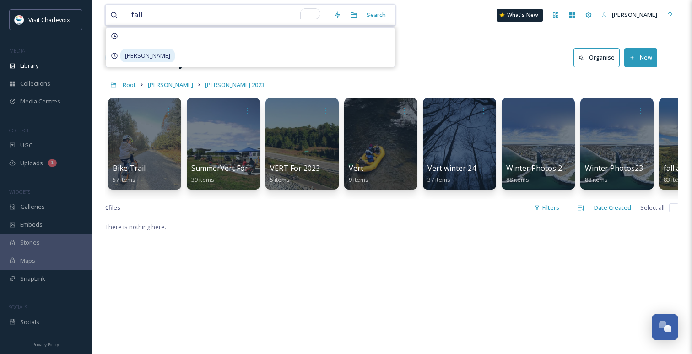
type input "fall"
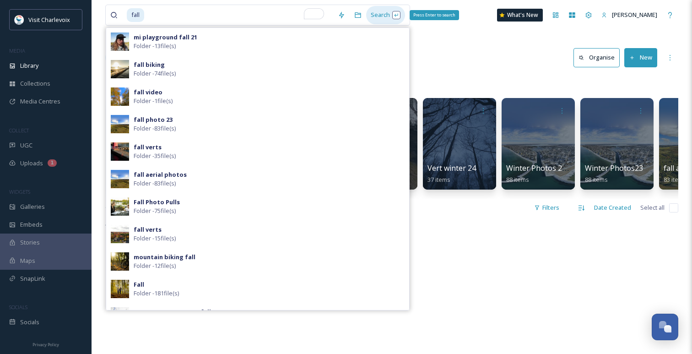
click at [385, 16] on div "Search Press Enter to search" at bounding box center [385, 15] width 39 height 18
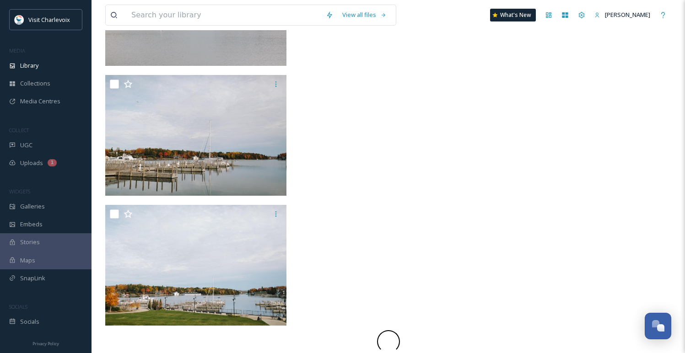
scroll to position [5682, 0]
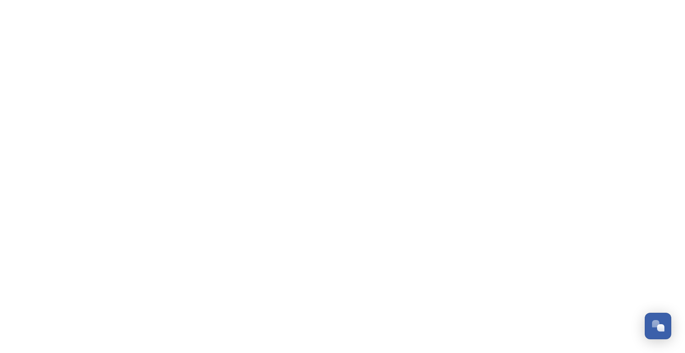
scroll to position [2977, 0]
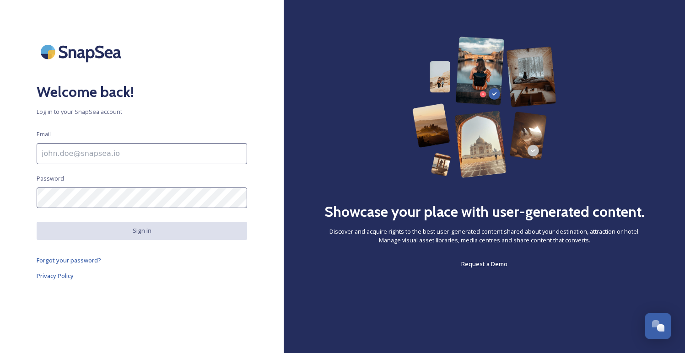
click at [71, 158] on input at bounding box center [142, 153] width 211 height 21
click at [196, 156] on input at bounding box center [142, 153] width 211 height 21
type input "[PERSON_NAME][EMAIL_ADDRESS][DOMAIN_NAME]"
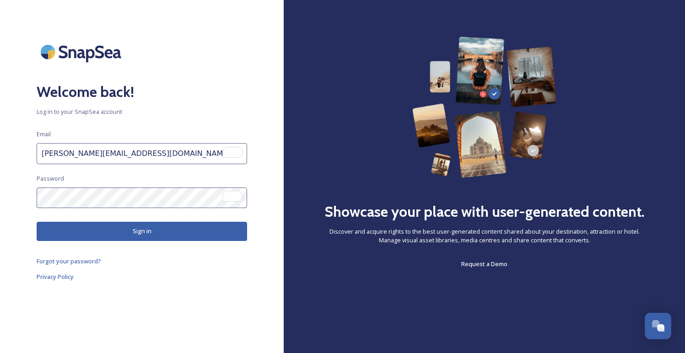
click at [151, 222] on button "Sign in" at bounding box center [142, 231] width 211 height 19
click at [149, 230] on button "Sign in" at bounding box center [142, 231] width 211 height 19
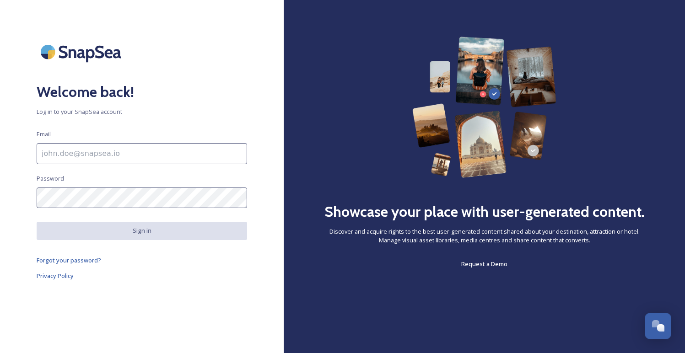
scroll to position [2977, 0]
click at [137, 152] on input at bounding box center [142, 153] width 211 height 21
type input "[PERSON_NAME][EMAIL_ADDRESS][DOMAIN_NAME]"
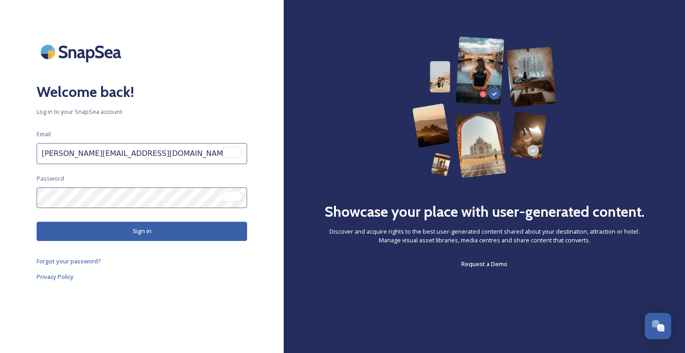
click at [145, 228] on button "Sign in" at bounding box center [142, 231] width 211 height 19
